Goal: Task Accomplishment & Management: Manage account settings

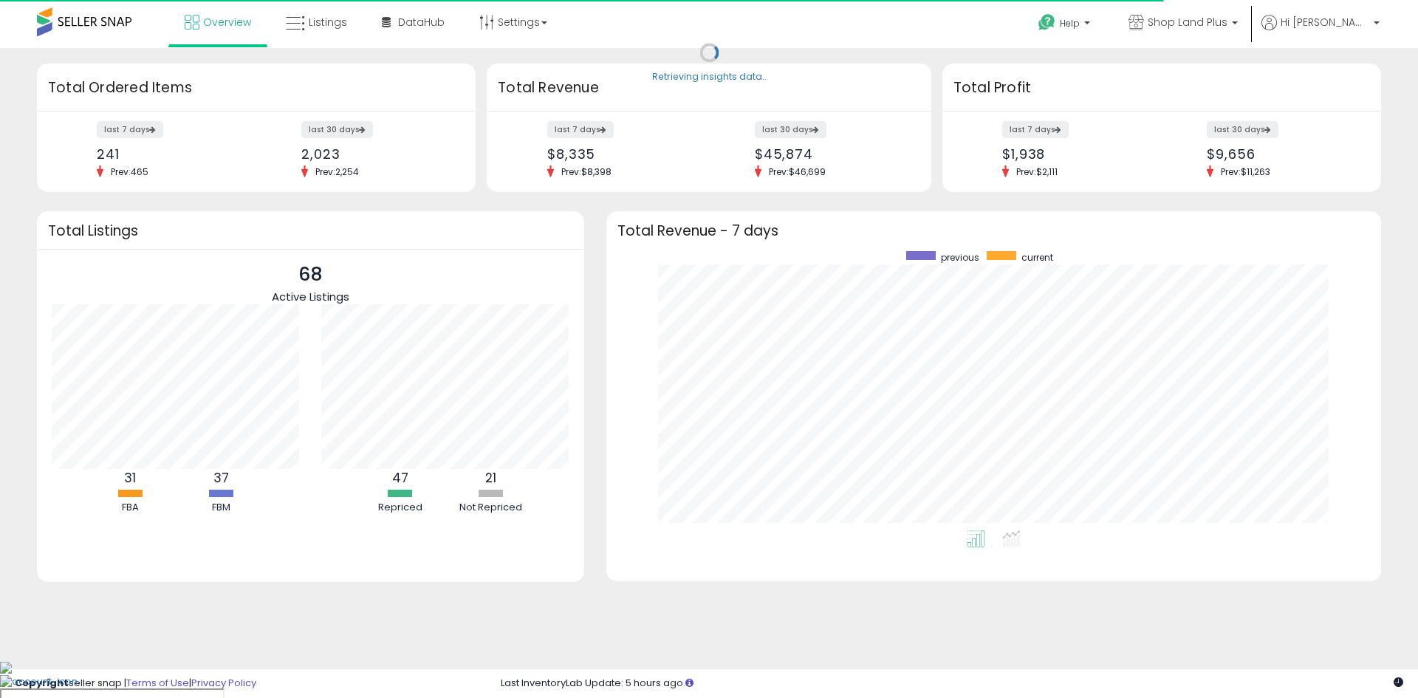
scroll to position [279, 745]
click at [323, 30] on link "Listings" at bounding box center [316, 22] width 83 height 44
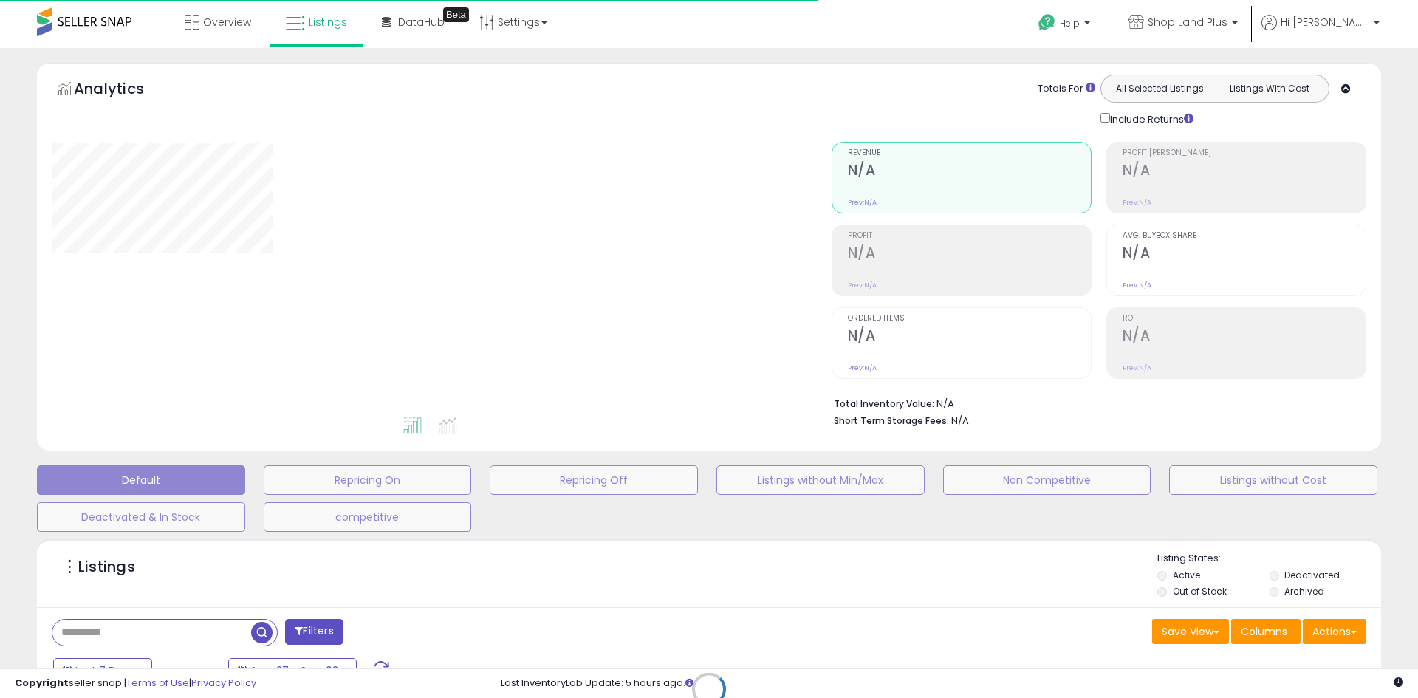
click at [185, 631] on div "Retrieving listings data.." at bounding box center [709, 700] width 1366 height 337
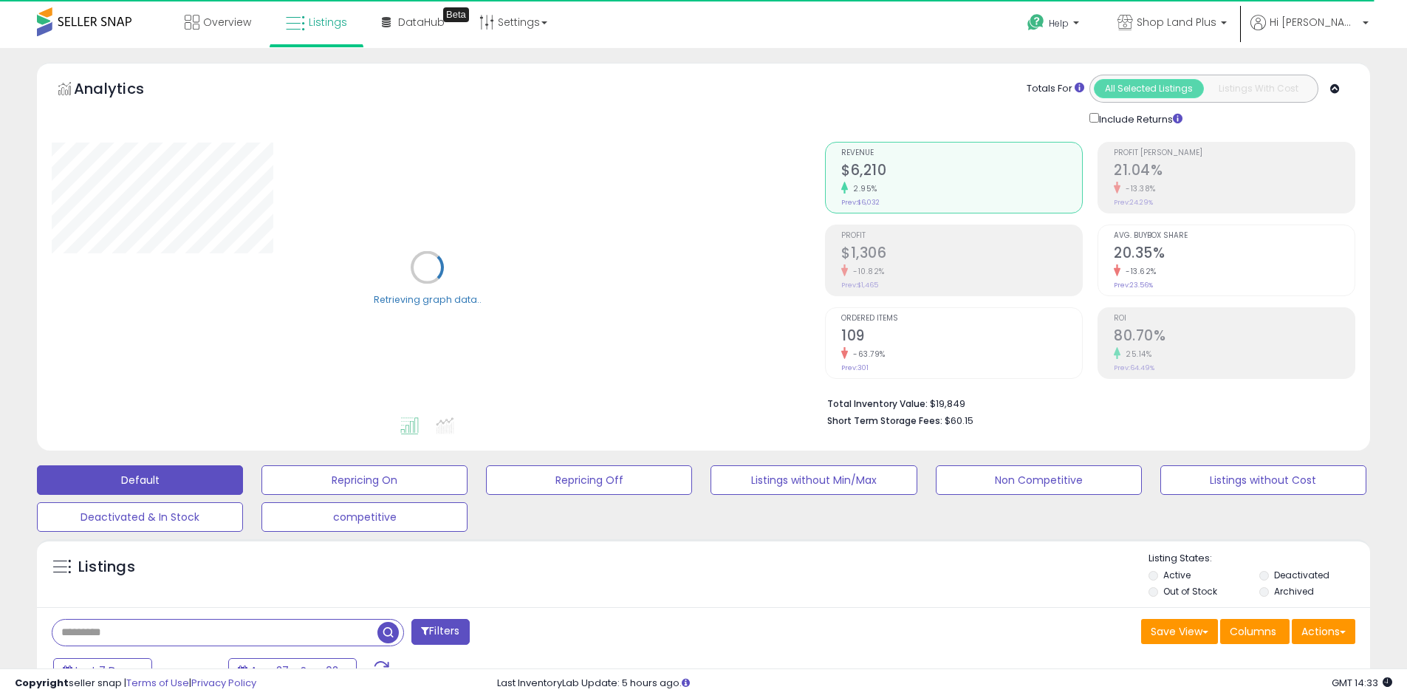
click at [170, 632] on input "text" at bounding box center [214, 633] width 325 height 26
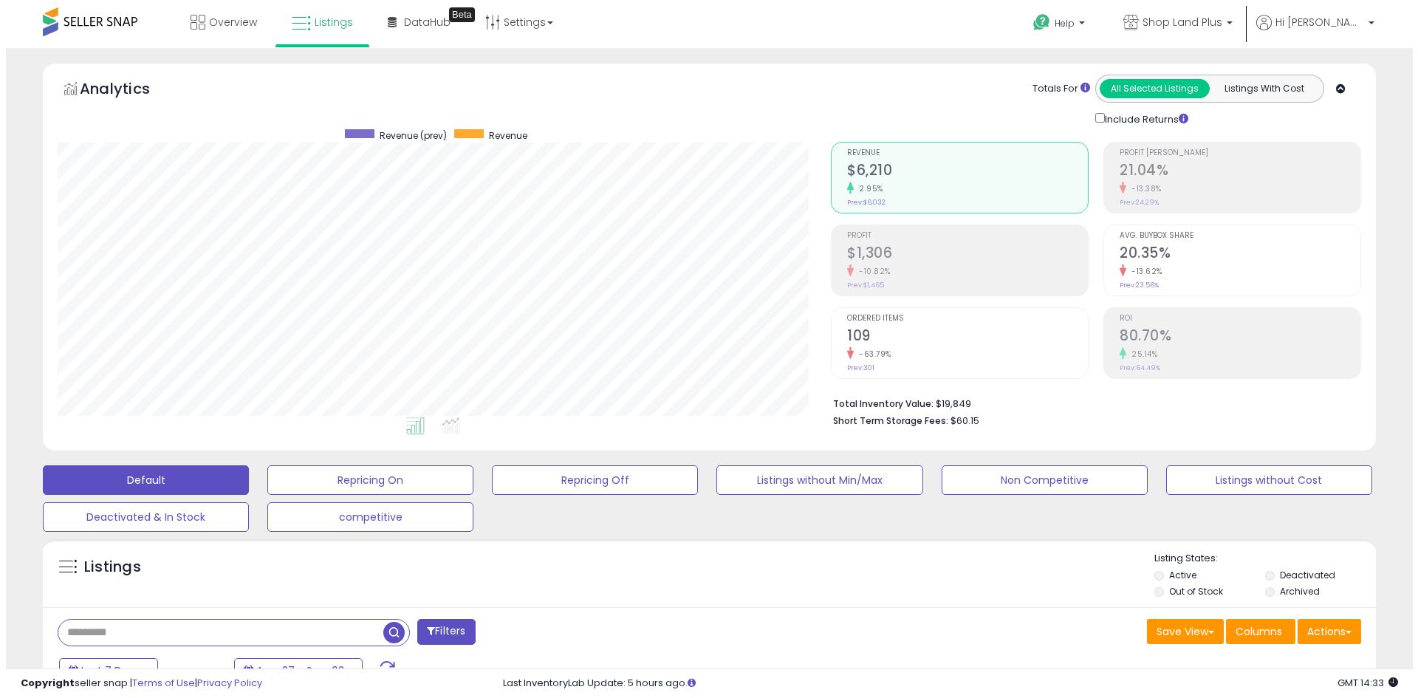
scroll to position [303, 773]
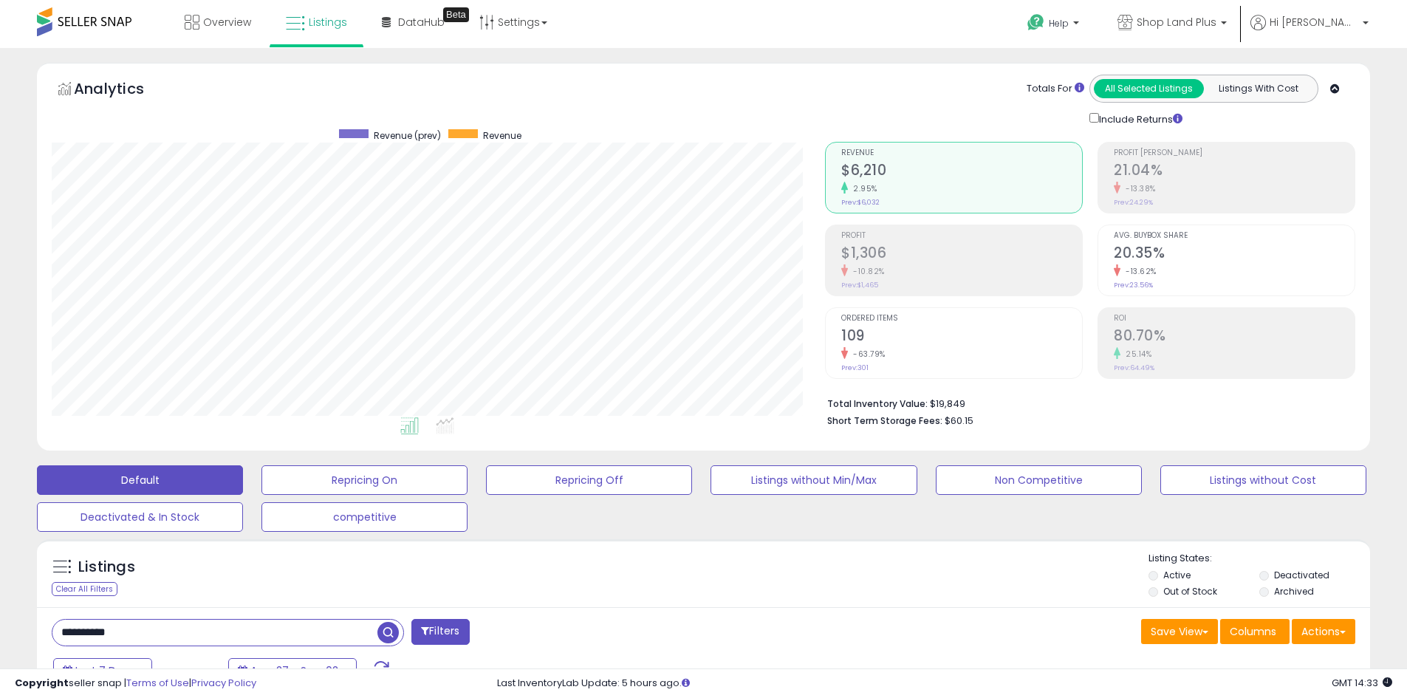
type input "**********"
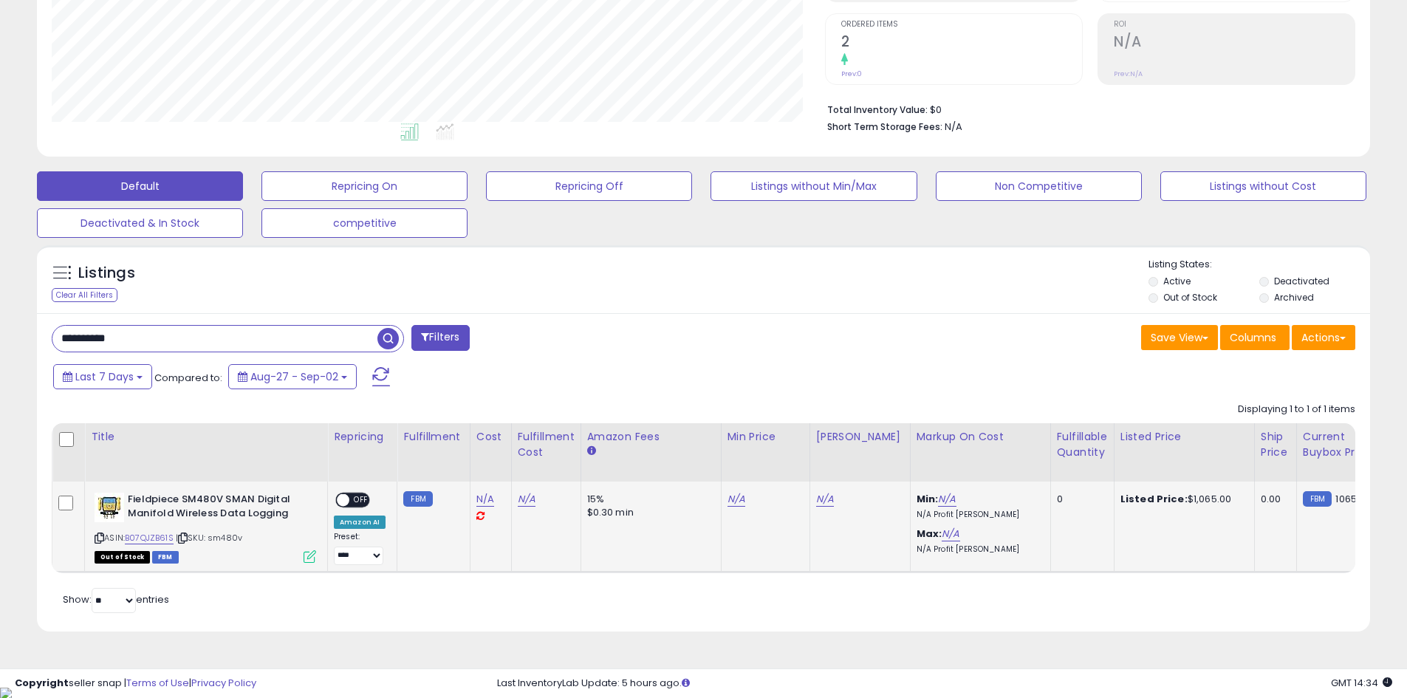
click at [357, 501] on span "OFF" at bounding box center [361, 500] width 24 height 13
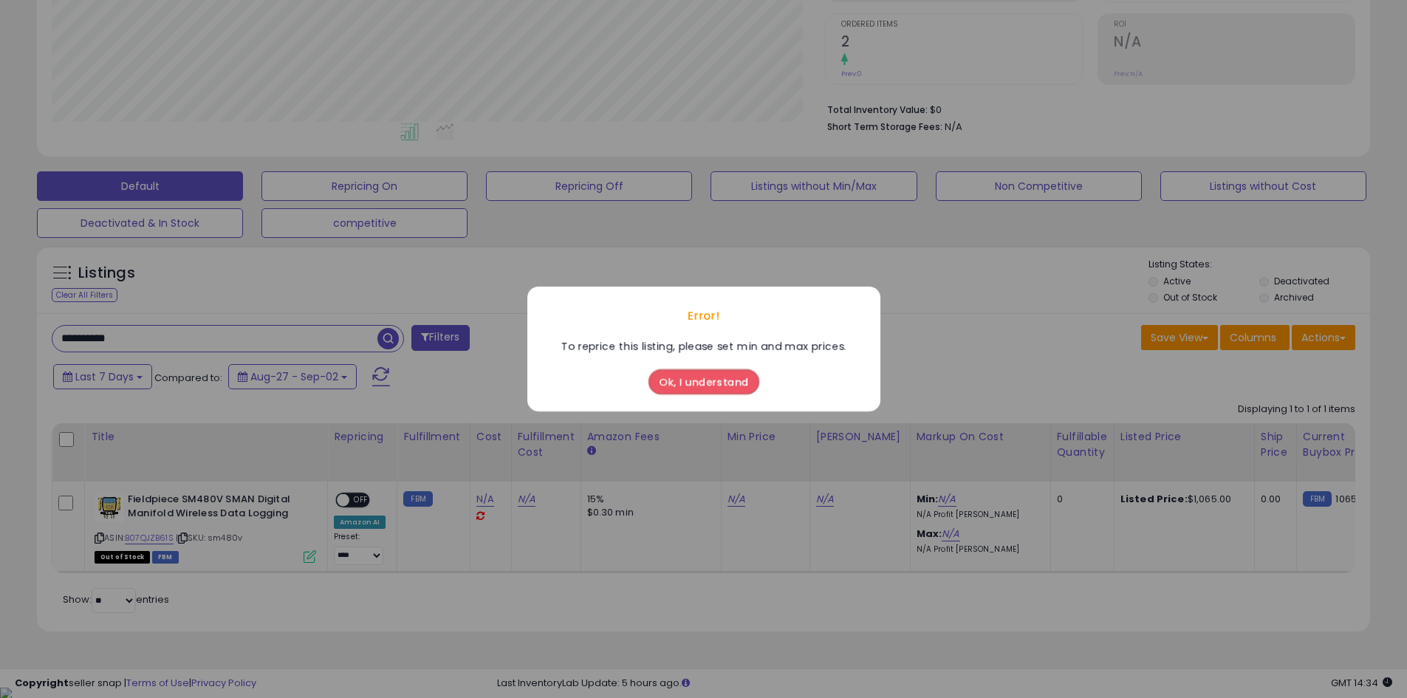
click at [696, 383] on button "Ok, I understand" at bounding box center [703, 381] width 111 height 25
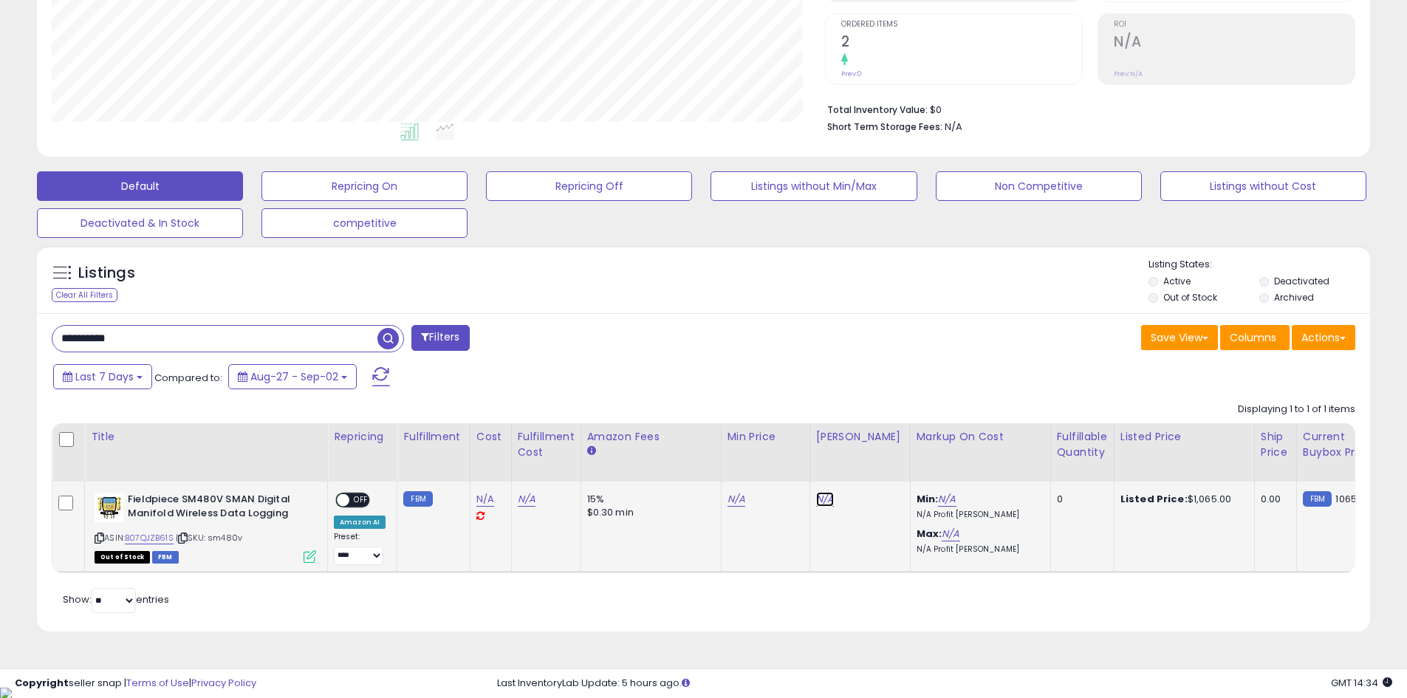
click at [824, 496] on link "N/A" at bounding box center [825, 499] width 18 height 15
type input "*"
type input "***"
click at [874, 457] on button "submit" at bounding box center [861, 462] width 25 height 22
click at [738, 501] on link "N/A" at bounding box center [737, 499] width 18 height 15
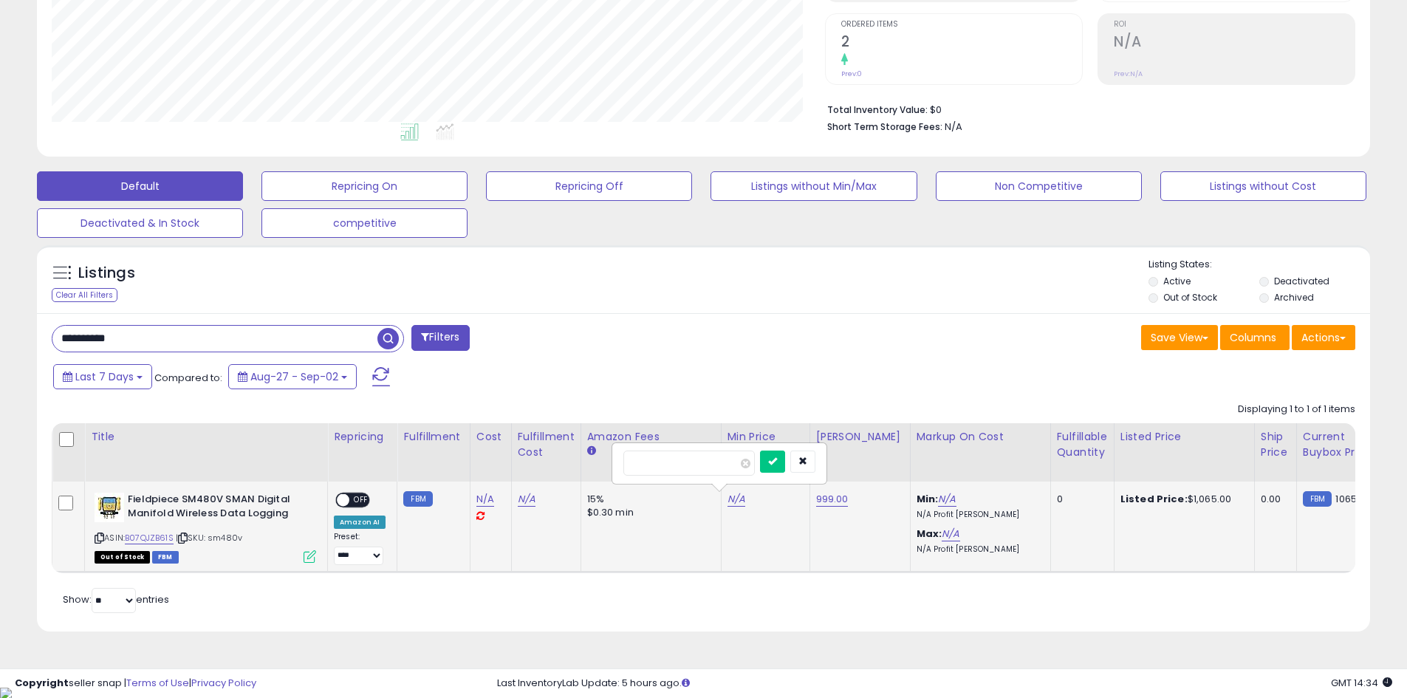
click at [691, 465] on input "number" at bounding box center [688, 463] width 131 height 25
type input "******"
click at [777, 463] on icon "submit" at bounding box center [772, 460] width 9 height 9
click at [355, 497] on span "OFF" at bounding box center [361, 500] width 24 height 13
